Goal: Entertainment & Leisure: Consume media (video, audio)

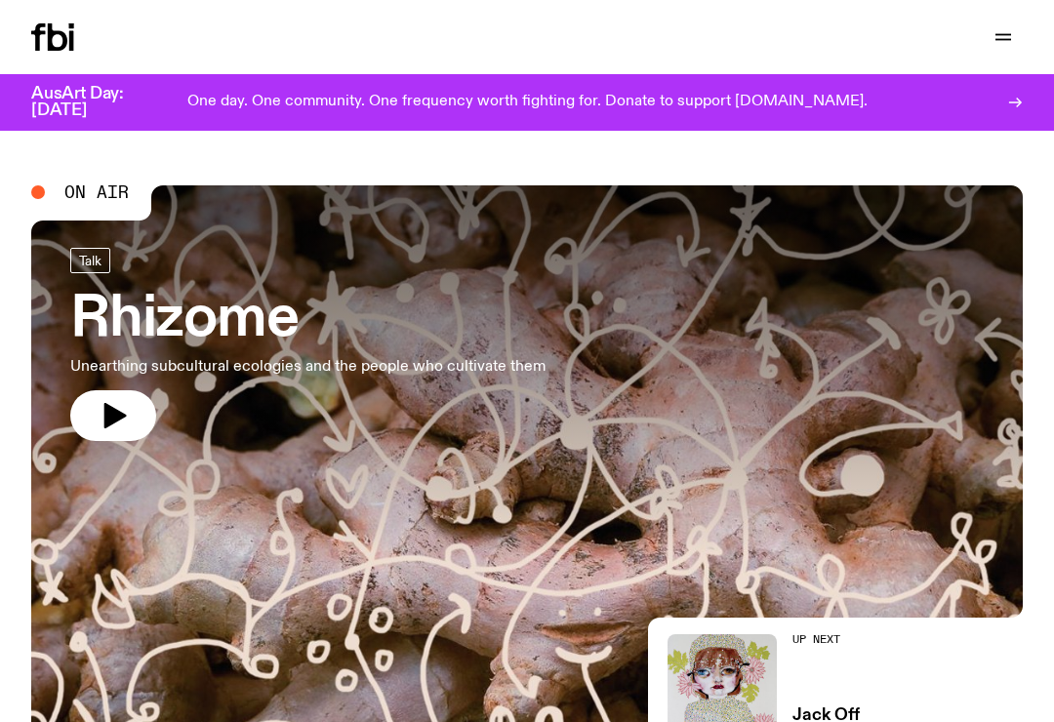
click at [1008, 33] on icon "button" at bounding box center [1003, 36] width 23 height 23
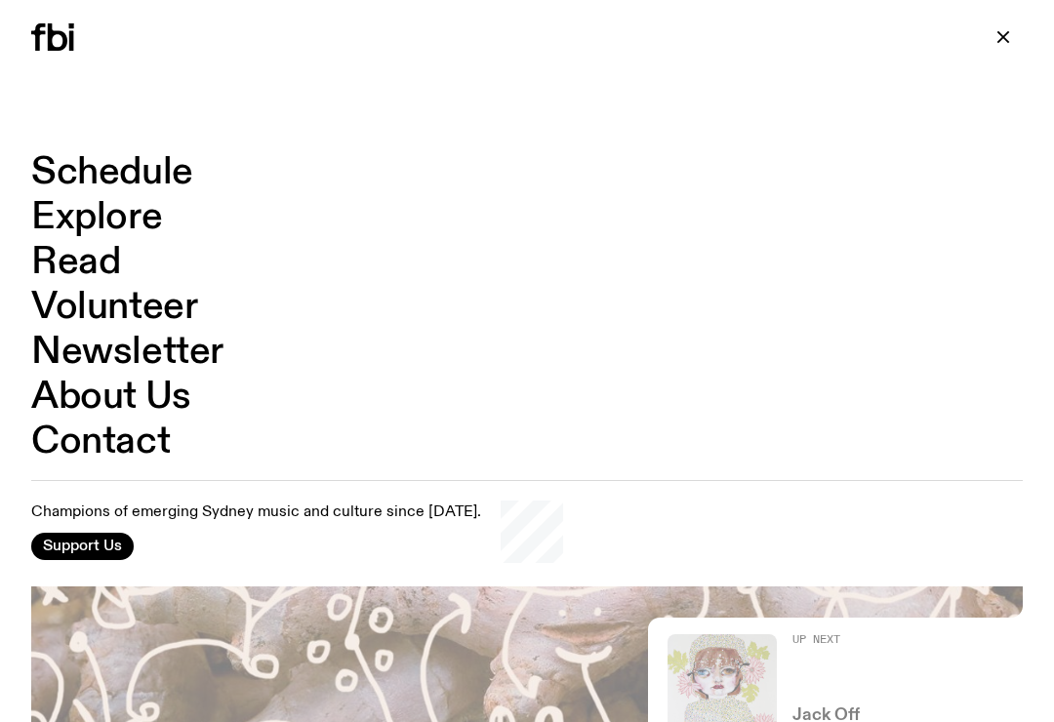
click at [160, 175] on link "Schedule" at bounding box center [112, 172] width 162 height 37
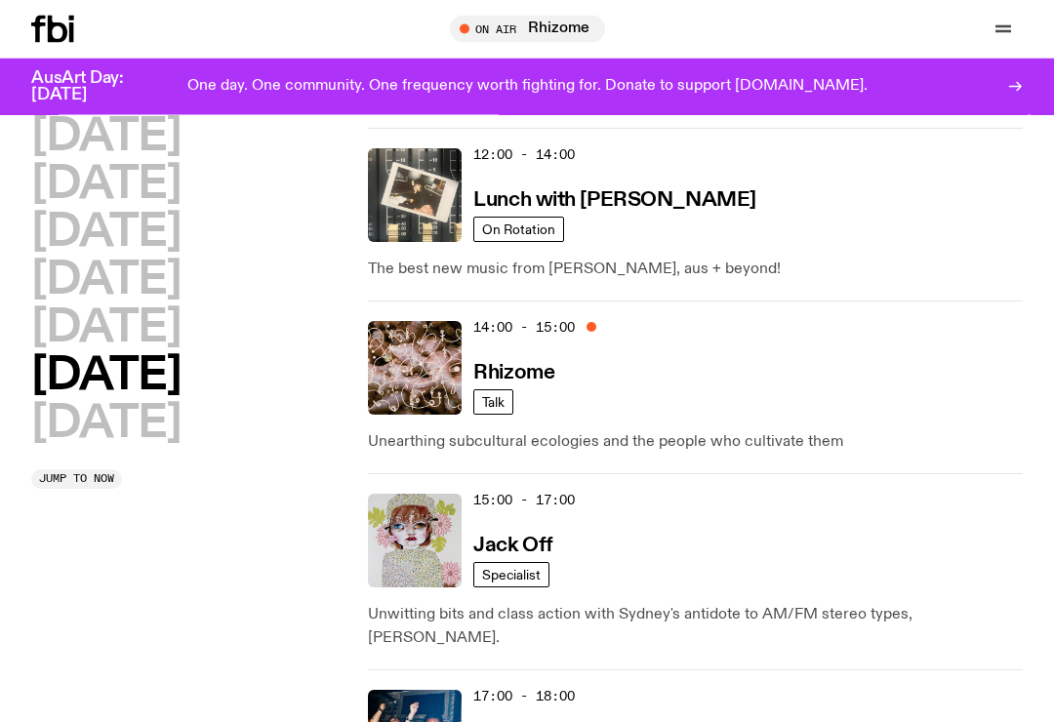
click at [124, 290] on h2 "[DATE]" at bounding box center [105, 281] width 149 height 44
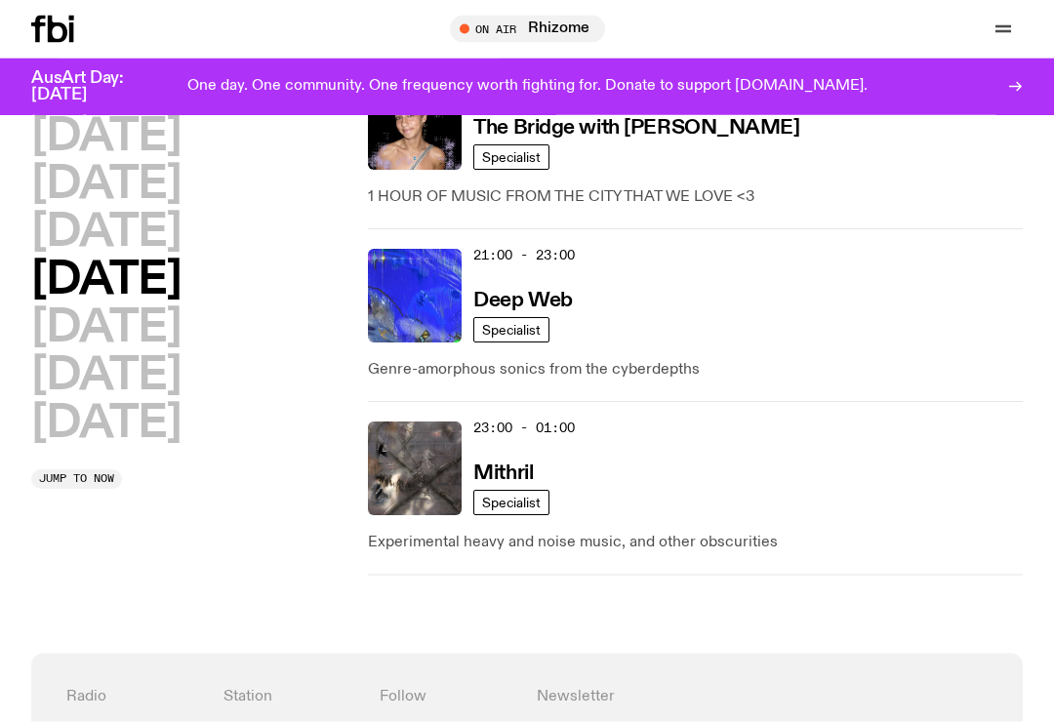
scroll to position [1371, 0]
click at [460, 283] on img at bounding box center [415, 296] width 94 height 94
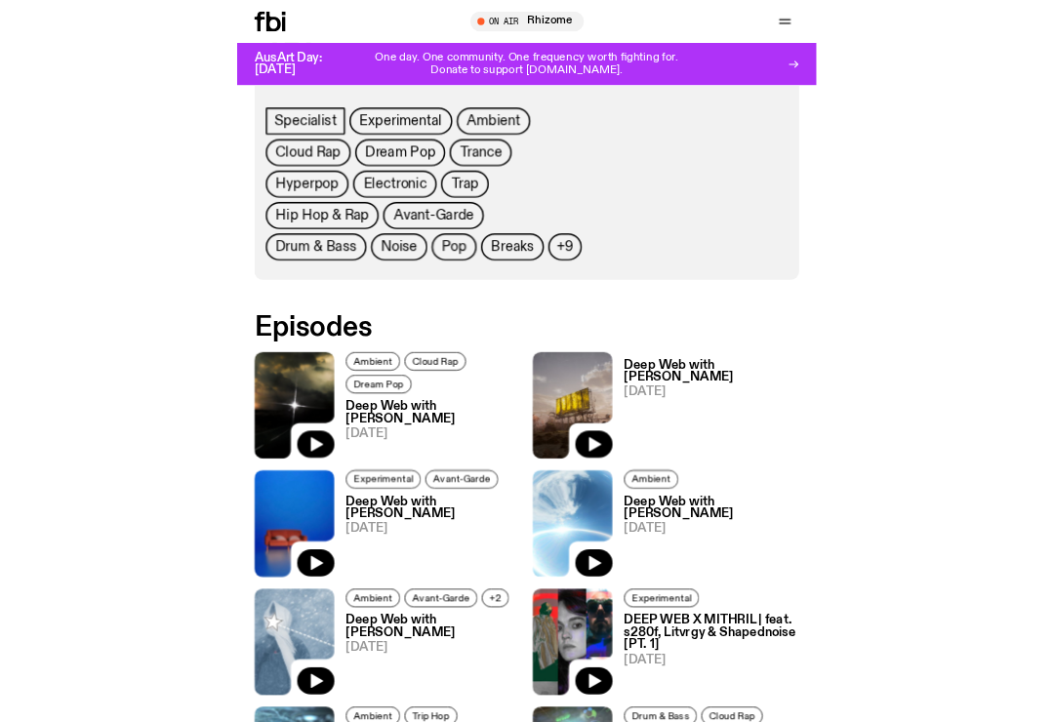
scroll to position [1010, 0]
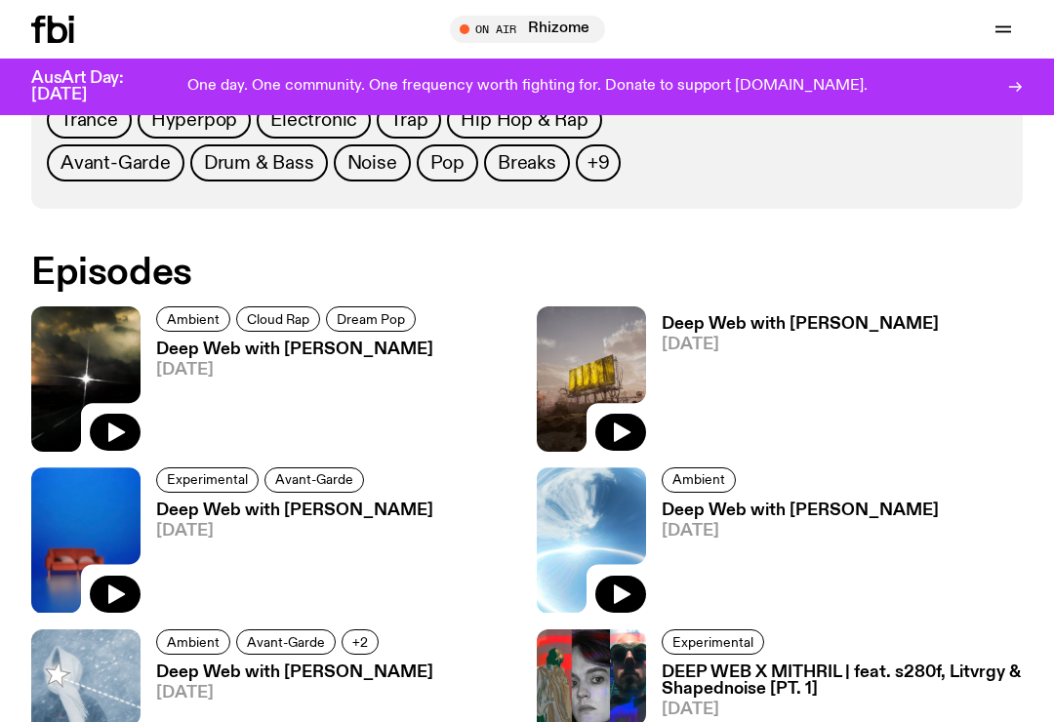
click at [128, 428] on button "button" at bounding box center [115, 432] width 51 height 37
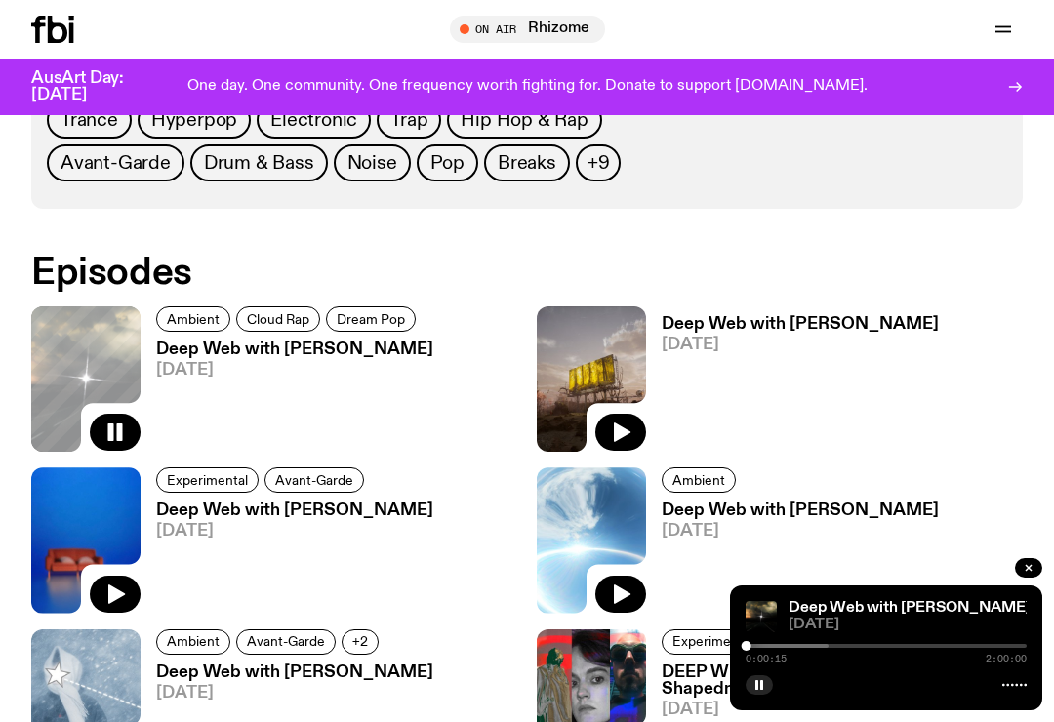
scroll to position [1018, 0]
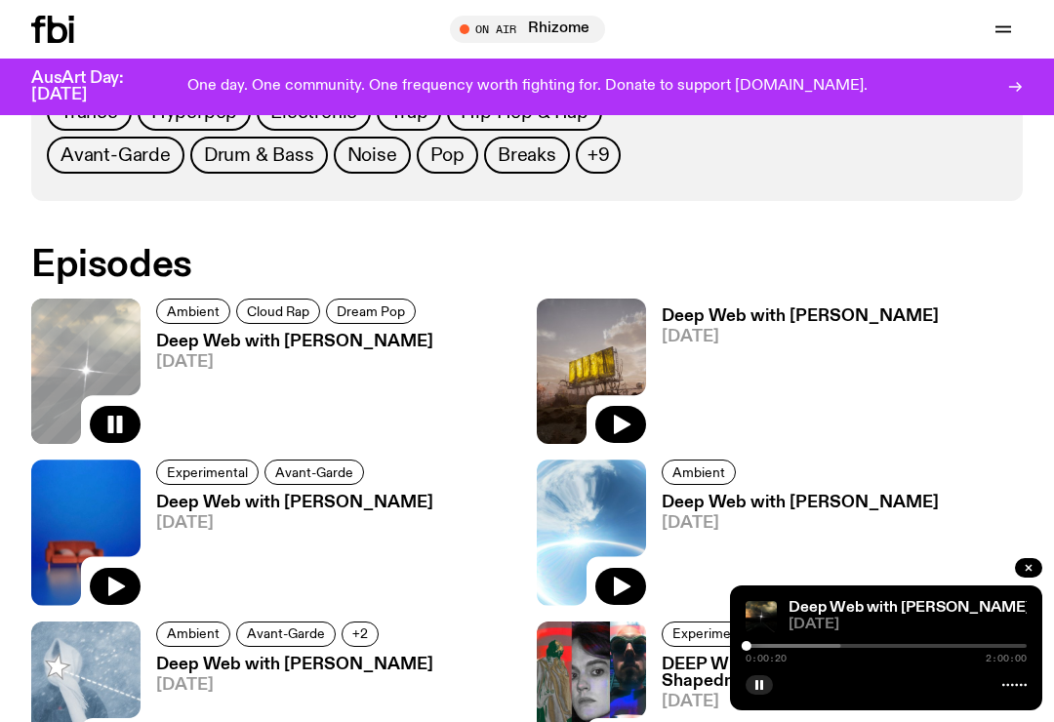
click at [828, 664] on div "0:00:20 2:00:00" at bounding box center [886, 659] width 281 height 10
click at [815, 648] on div at bounding box center [700, 646] width 281 height 4
click at [853, 669] on div "Deep Web with [PERSON_NAME] [DATE] 0:29:40 2:00:00" at bounding box center [886, 648] width 312 height 125
click at [835, 648] on div at bounding box center [754, 646] width 281 height 4
click at [872, 648] on div at bounding box center [758, 646] width 281 height 4
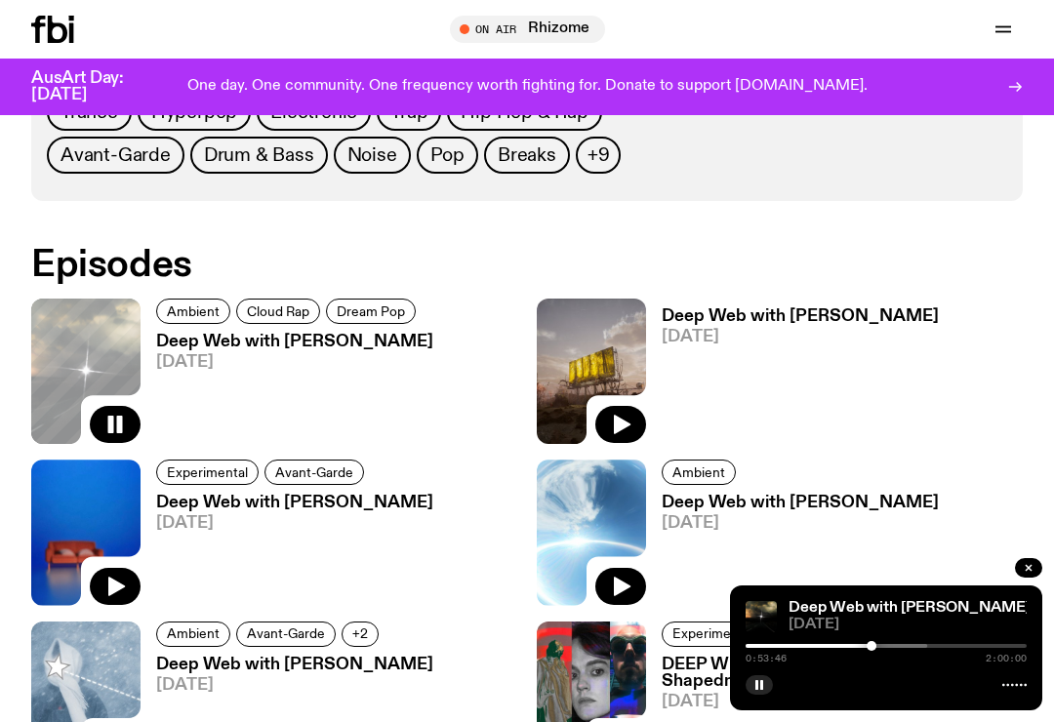
click at [901, 648] on div at bounding box center [786, 646] width 281 height 4
click at [928, 648] on div at bounding box center [803, 646] width 281 height 4
